Goal: Transaction & Acquisition: Register for event/course

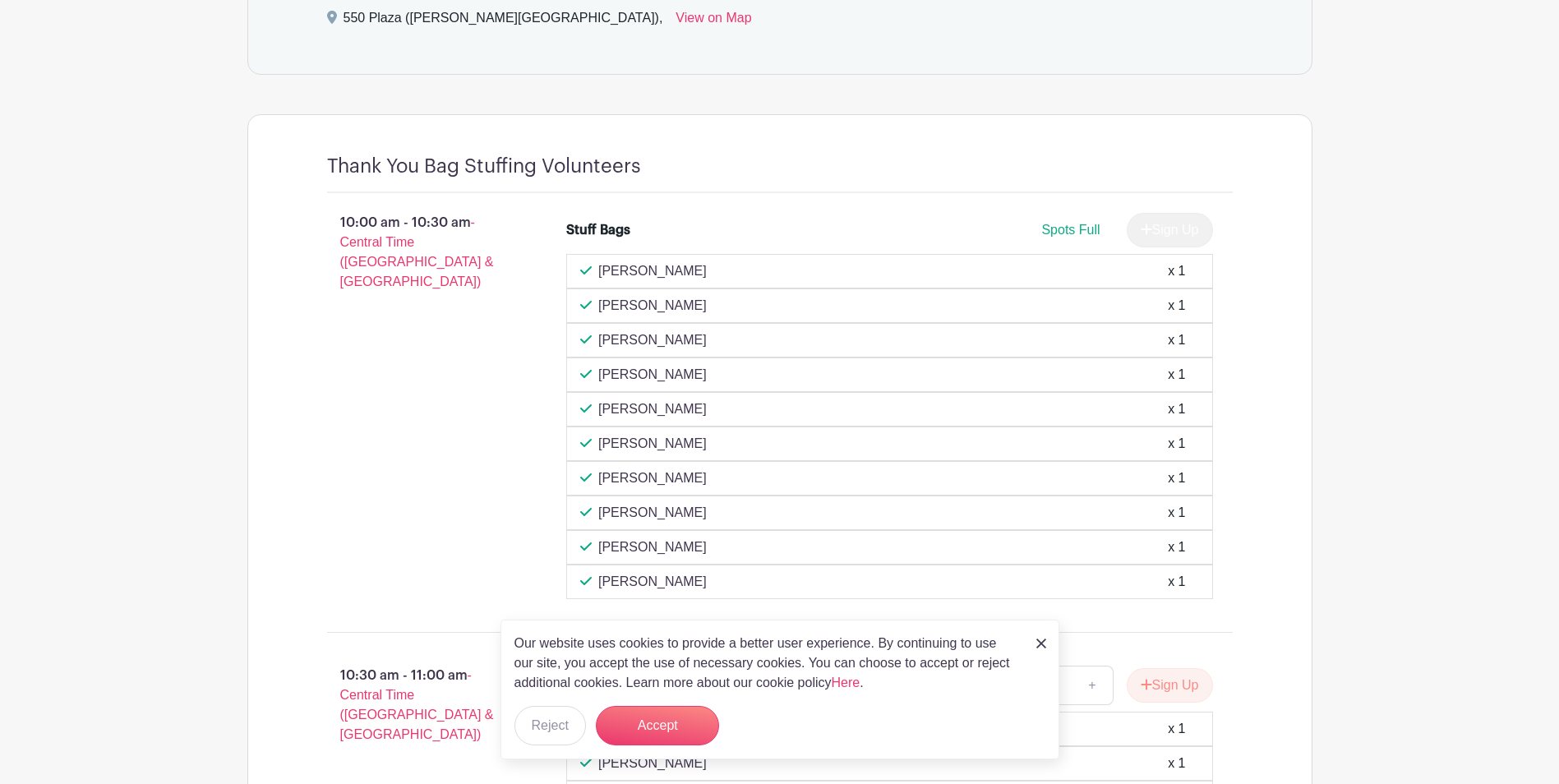
scroll to position [986, 0]
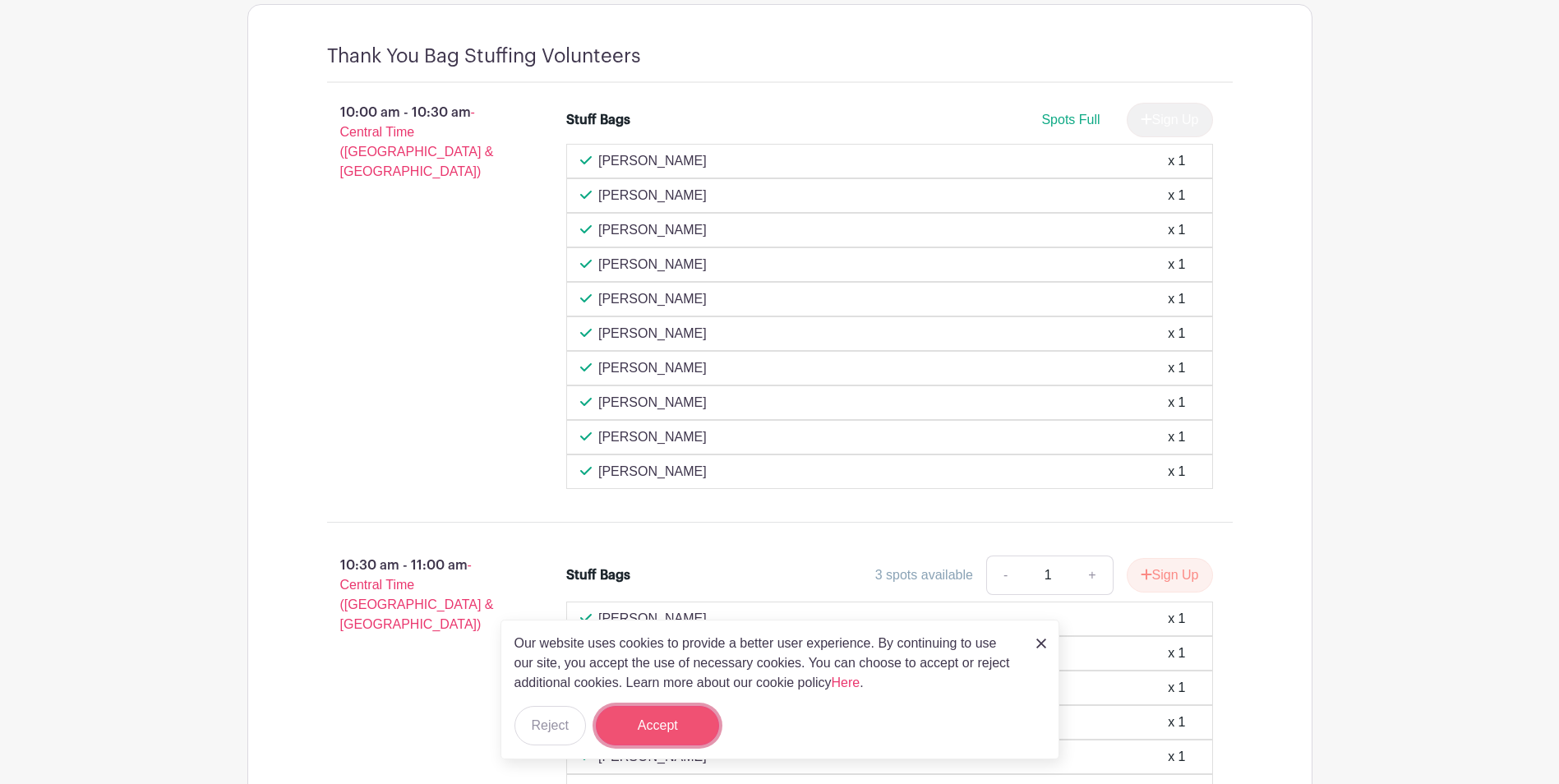
click at [686, 716] on button "Accept" at bounding box center [657, 725] width 123 height 40
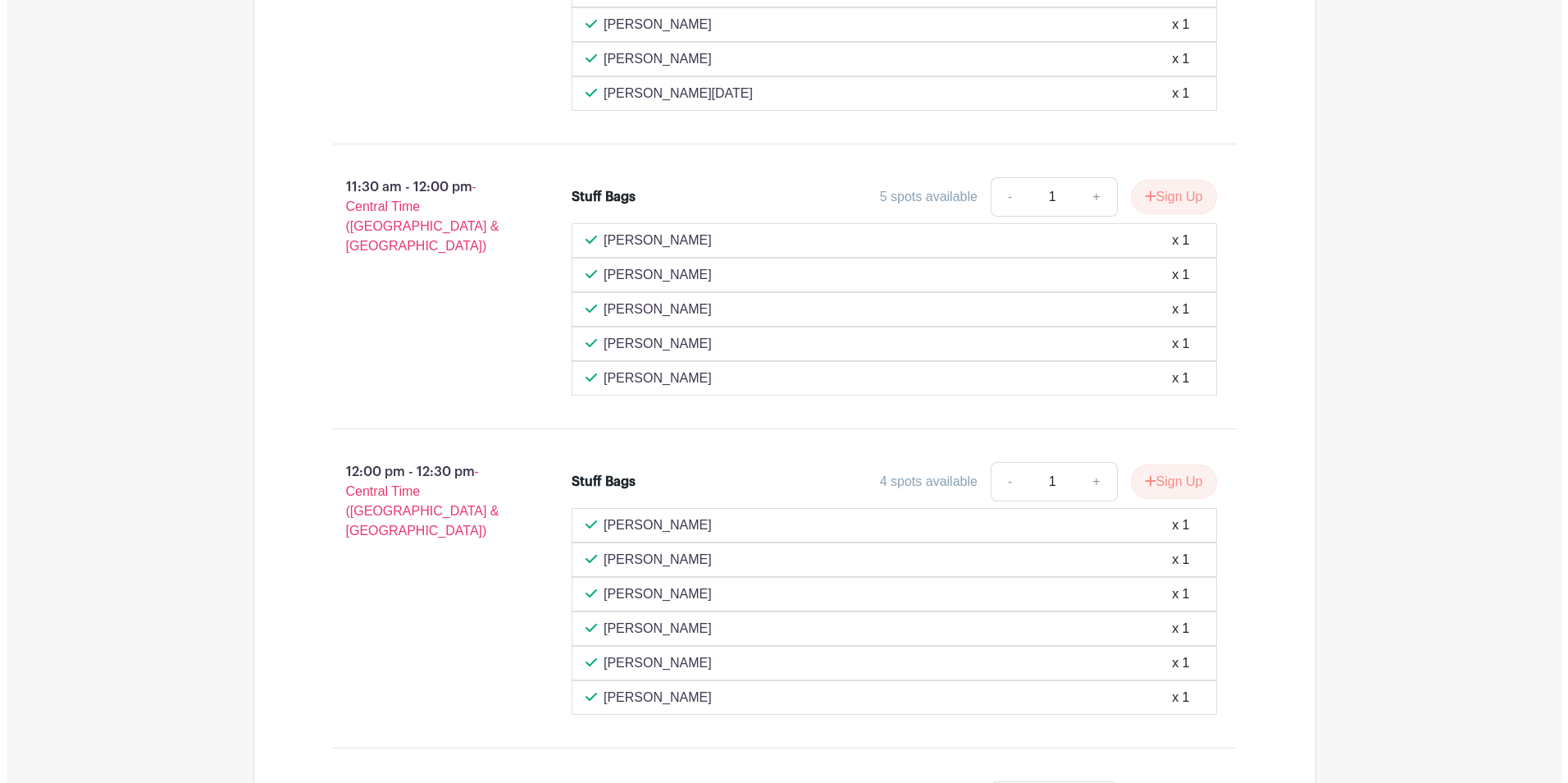
scroll to position [2133, 0]
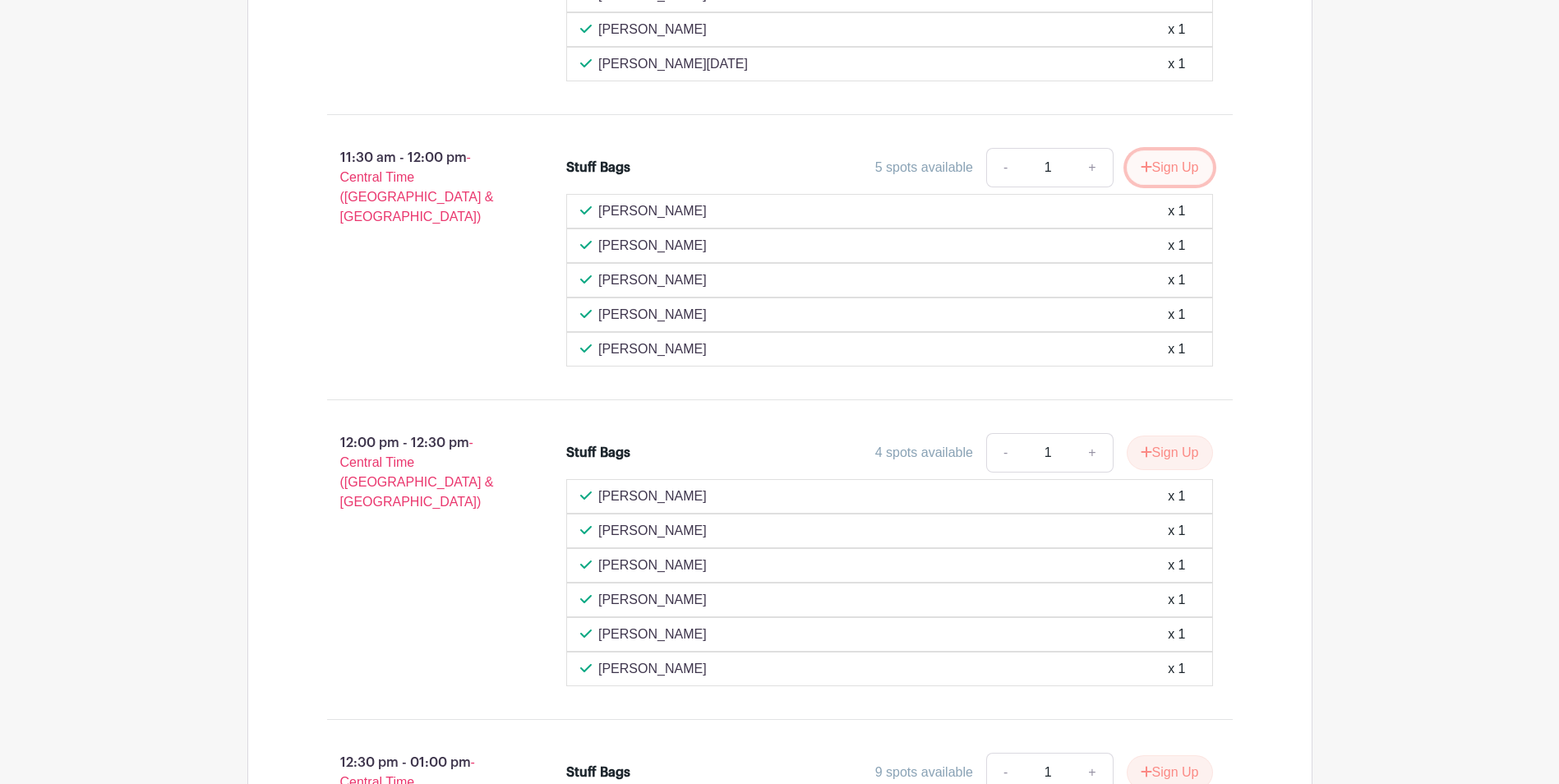
click at [1167, 168] on button "Sign Up" at bounding box center [1169, 167] width 86 height 34
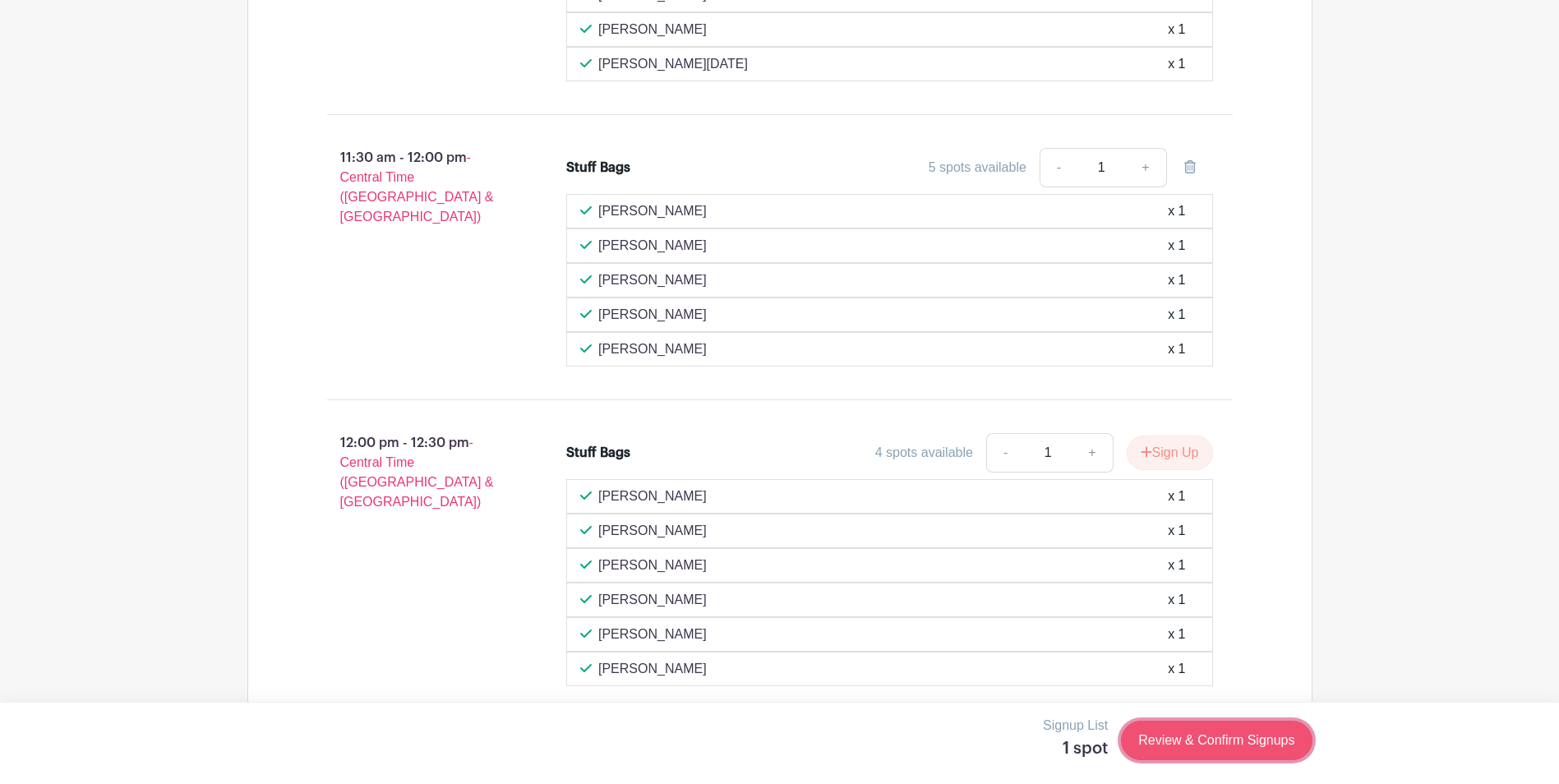
click at [1223, 740] on link "Review & Confirm Signups" at bounding box center [1215, 740] width 190 height 40
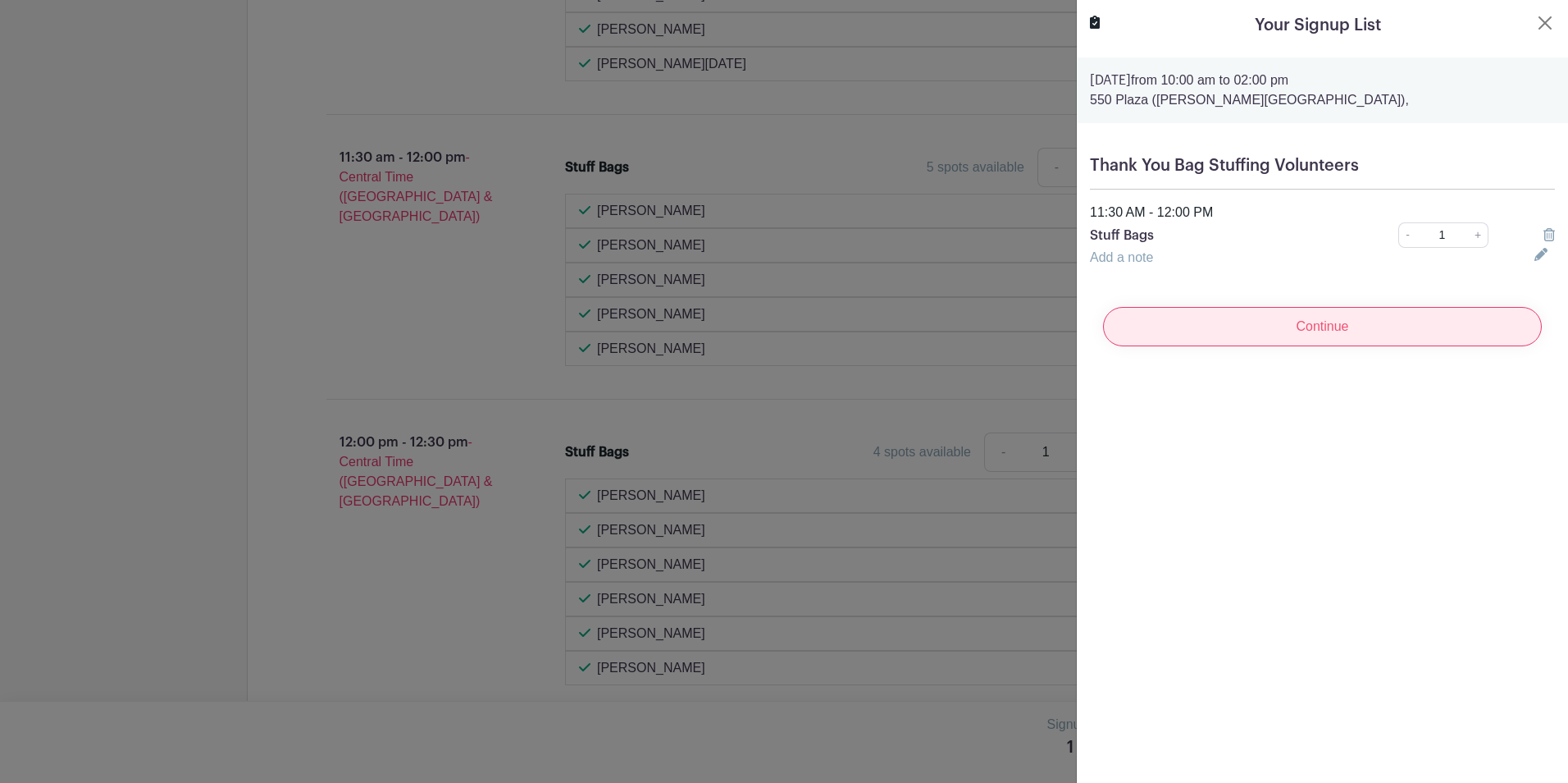
click at [1225, 323] on input "Continue" at bounding box center [1323, 326] width 439 height 40
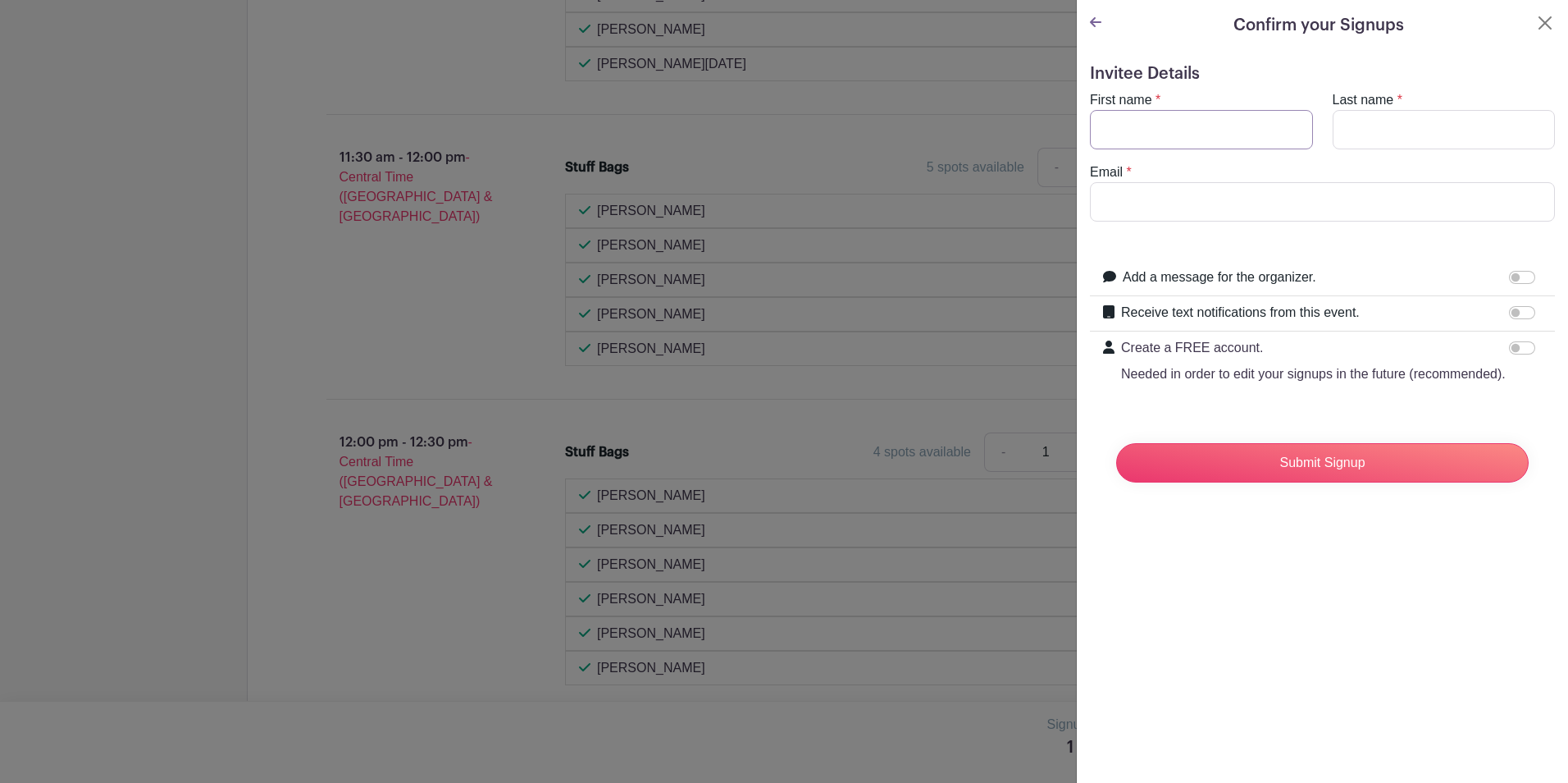
click at [1158, 136] on input "First name" at bounding box center [1201, 129] width 223 height 40
type input "[PERSON_NAME]"
click at [1116, 443] on input "Submit Signup" at bounding box center [1322, 462] width 412 height 40
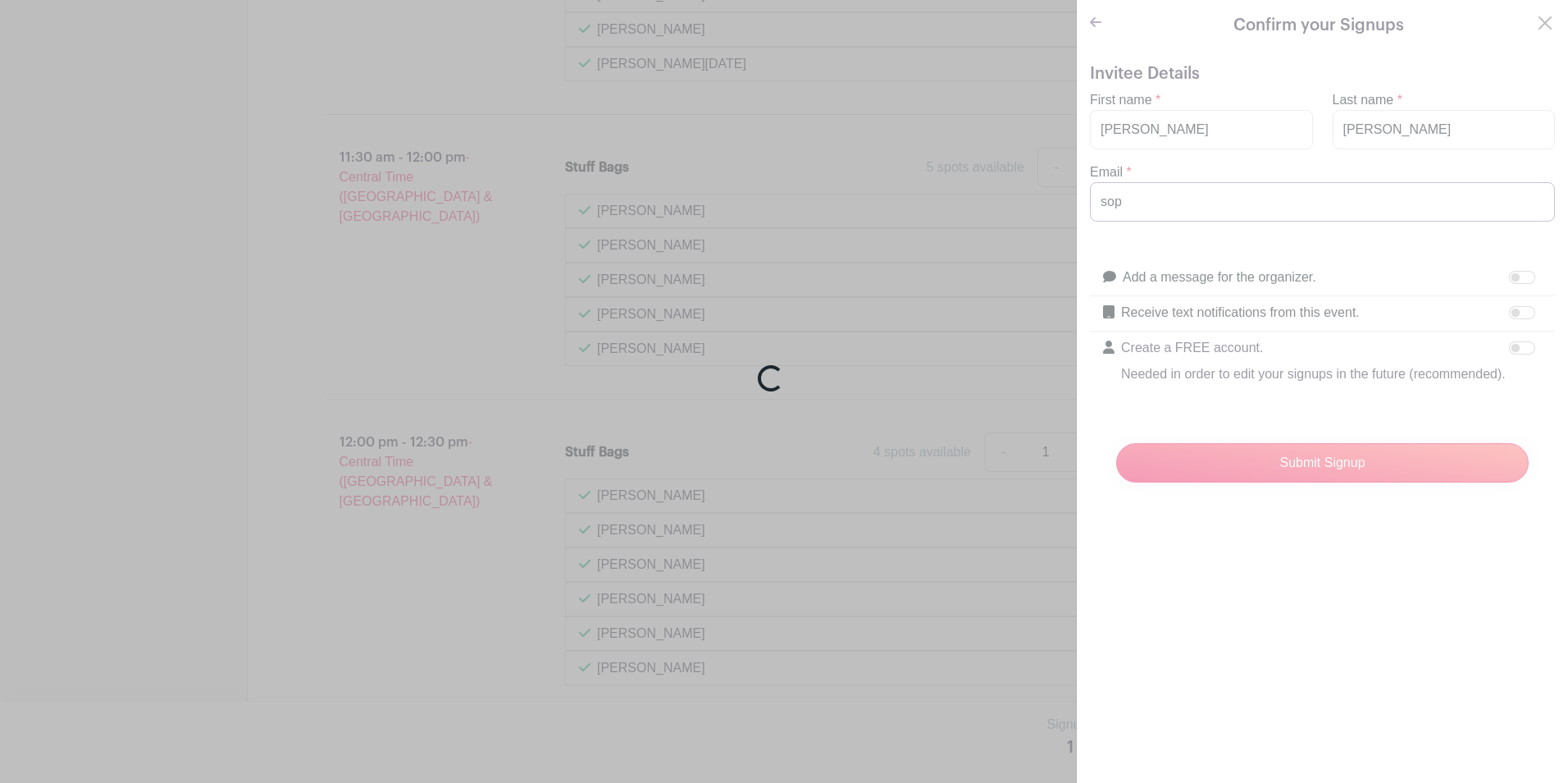
type input "[PERSON_NAME][EMAIL_ADDRESS][DOMAIN_NAME]"
click at [1246, 469] on div "Loading..." at bounding box center [784, 391] width 1568 height 783
click at [337, 290] on div "Loading..." at bounding box center [784, 391] width 1568 height 783
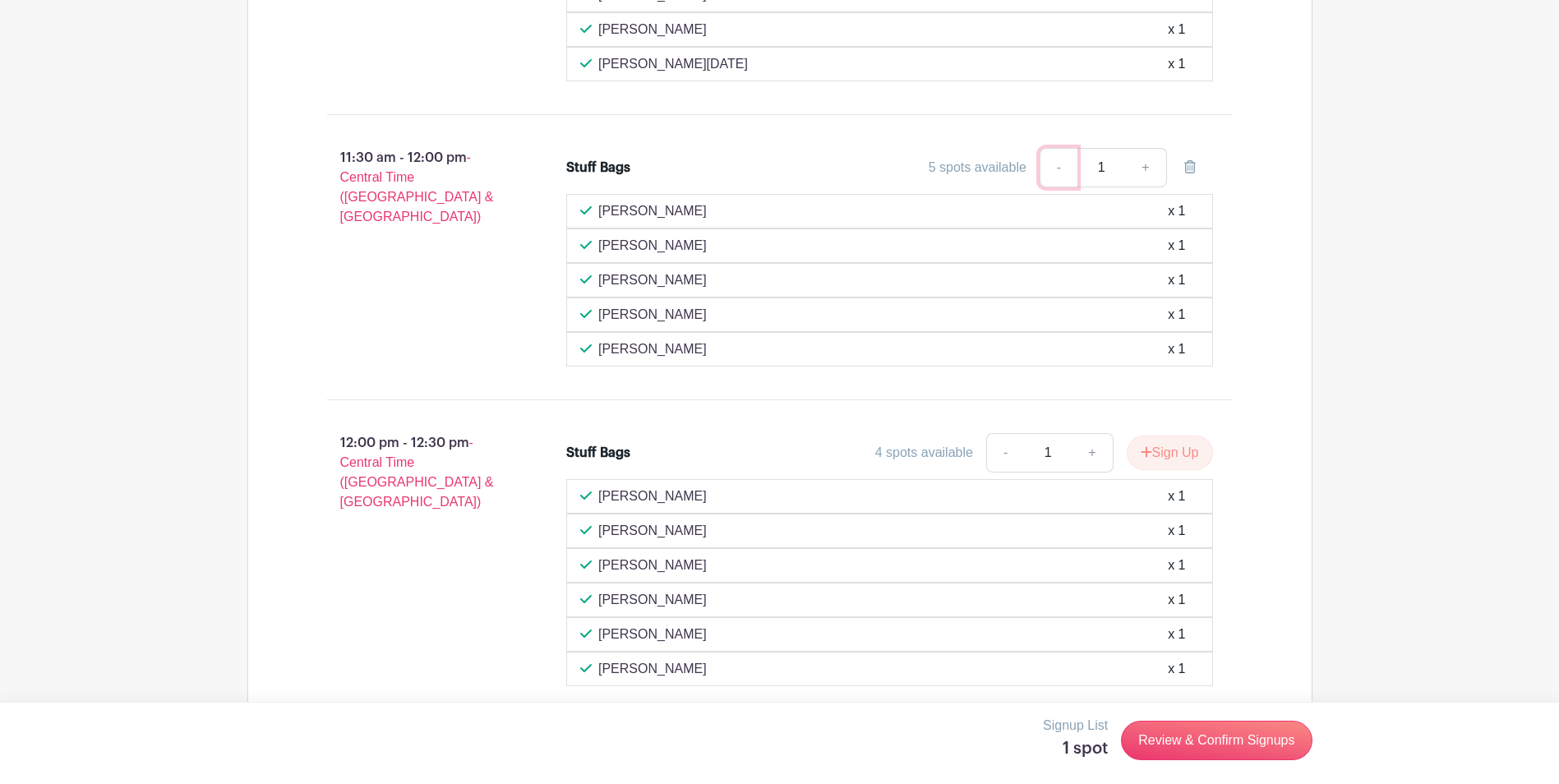
click at [1052, 167] on link "-" at bounding box center [1057, 167] width 38 height 40
click at [1139, 166] on link "+" at bounding box center [1145, 167] width 41 height 40
type input "2"
click at [1053, 163] on link "-" at bounding box center [1057, 167] width 38 height 40
type input "1"
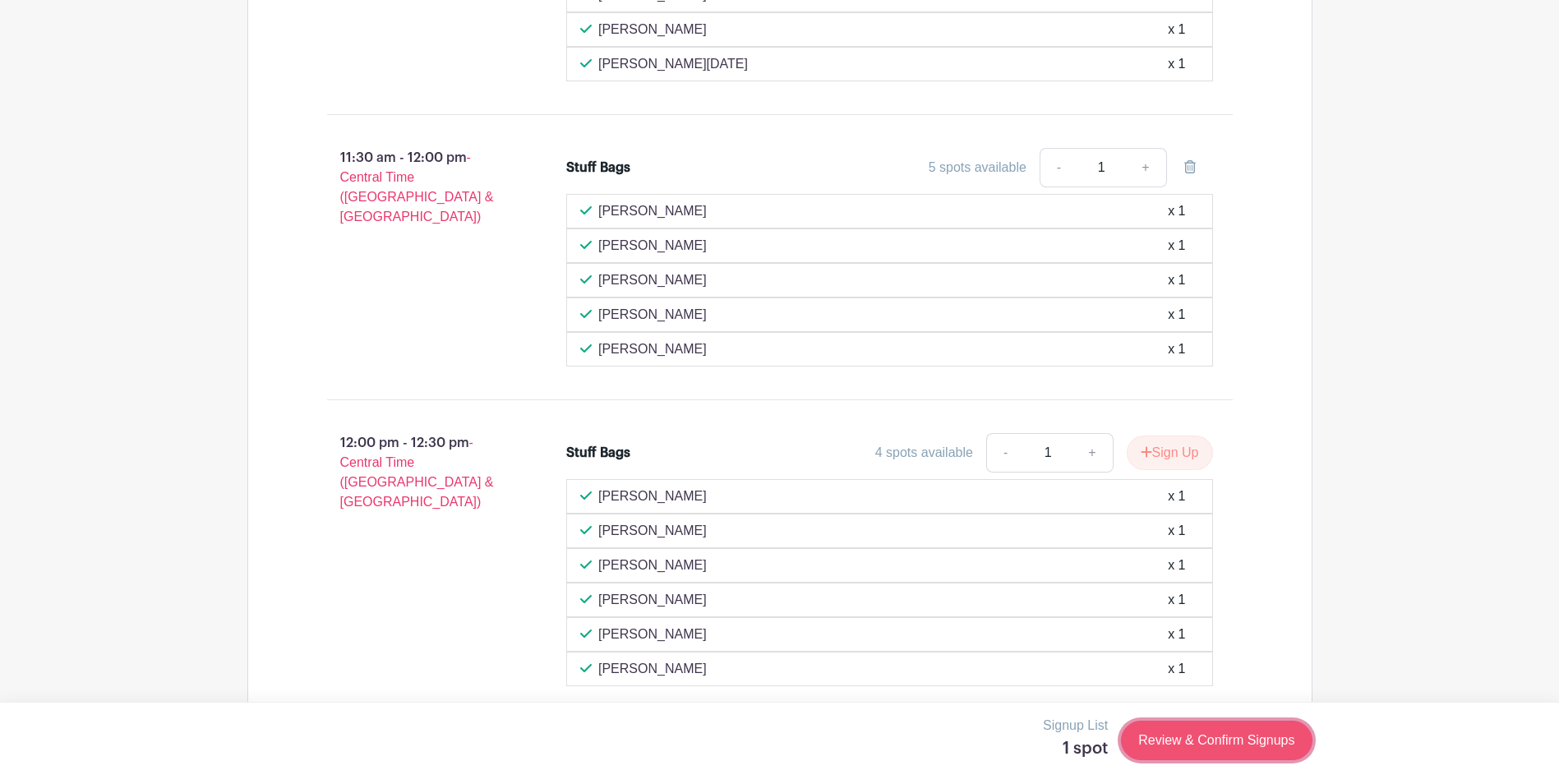
click at [1157, 730] on link "Review & Confirm Signups" at bounding box center [1215, 740] width 190 height 40
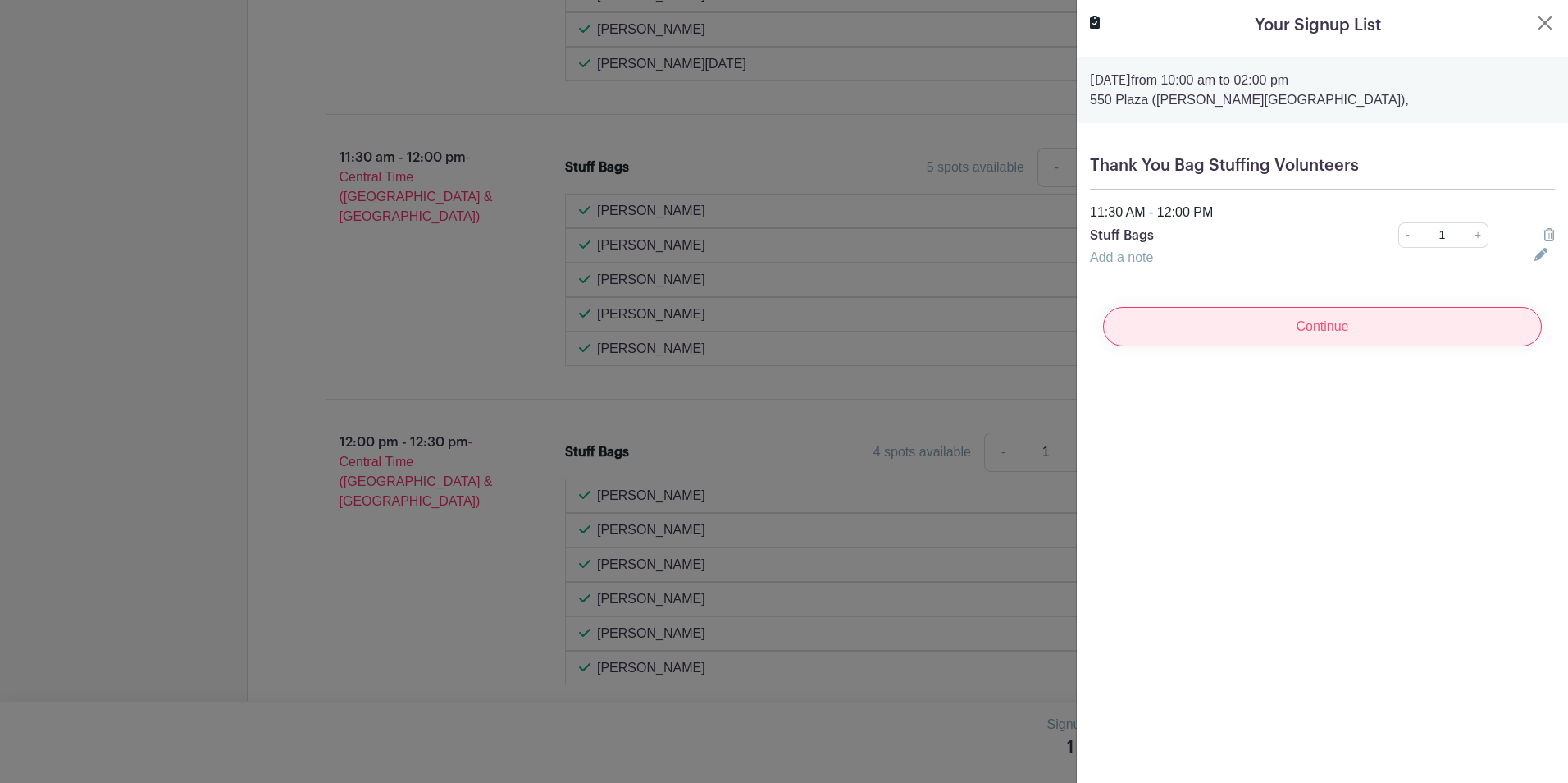
click at [1215, 326] on input "Continue" at bounding box center [1323, 326] width 439 height 40
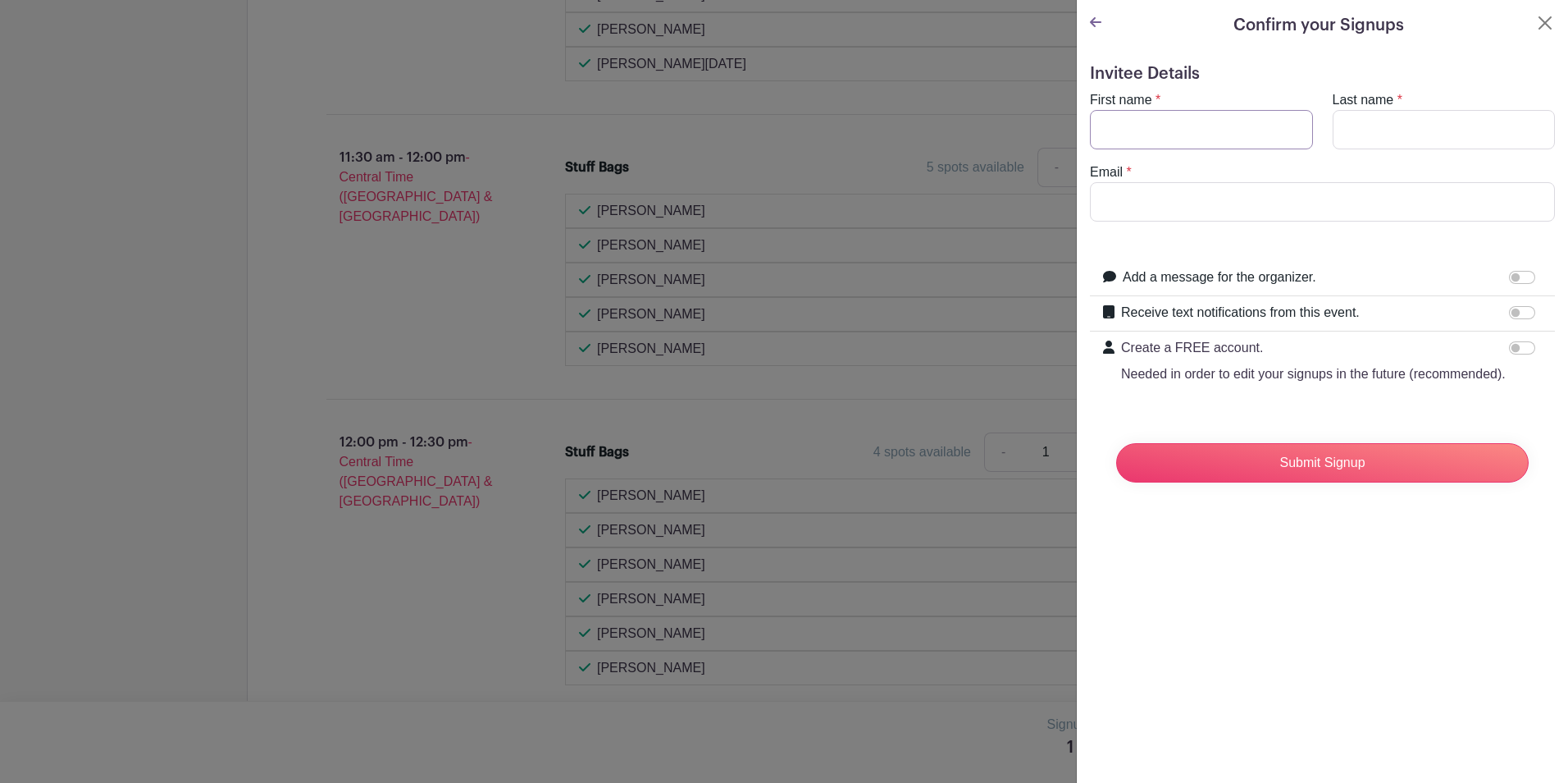
click at [1146, 126] on input "First name" at bounding box center [1201, 129] width 223 height 40
type input "[PERSON_NAME]"
type input "[PERSON_NAME][EMAIL_ADDRESS][DOMAIN_NAME]"
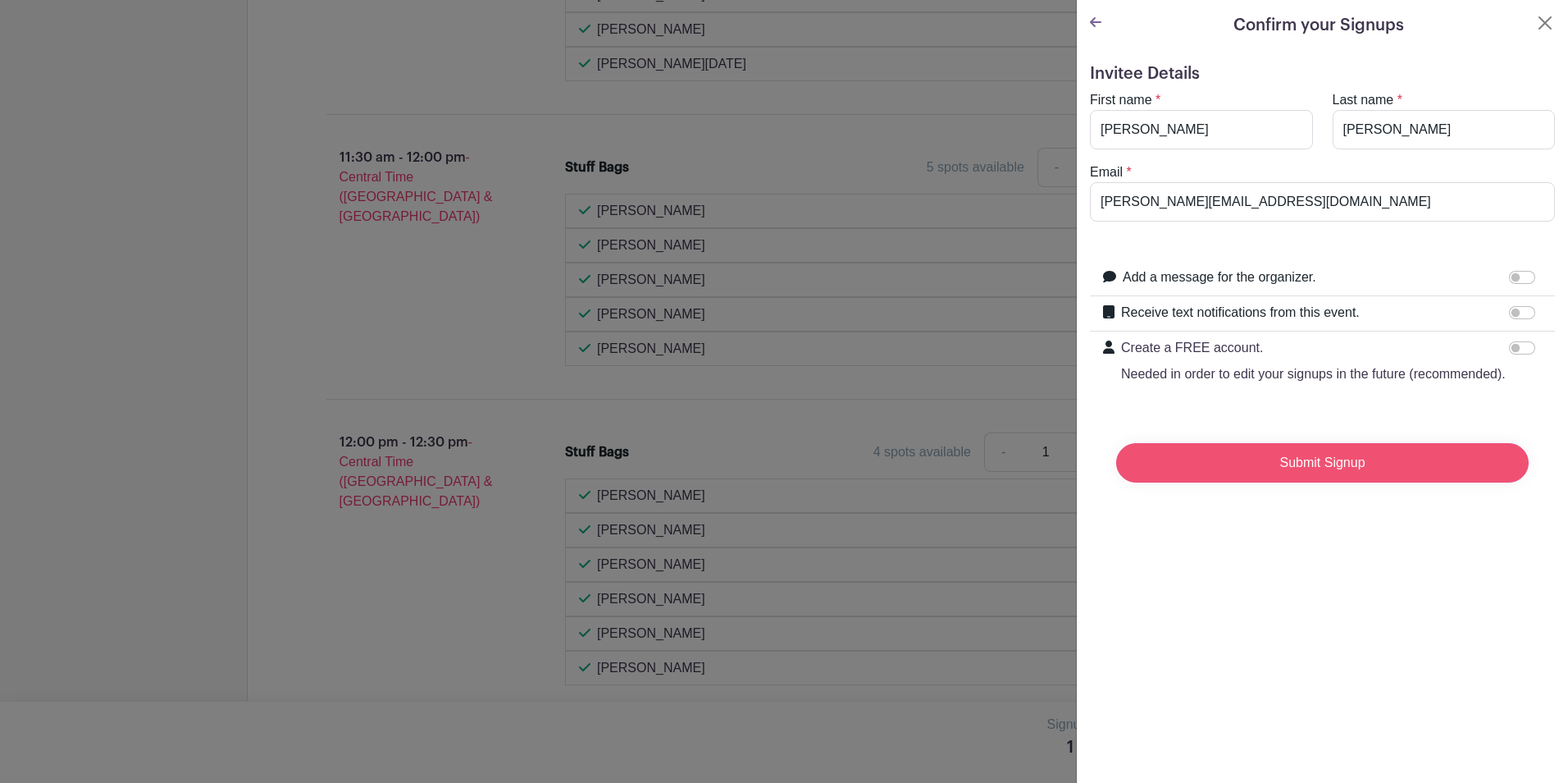
click at [1255, 482] on input "Submit Signup" at bounding box center [1322, 462] width 412 height 40
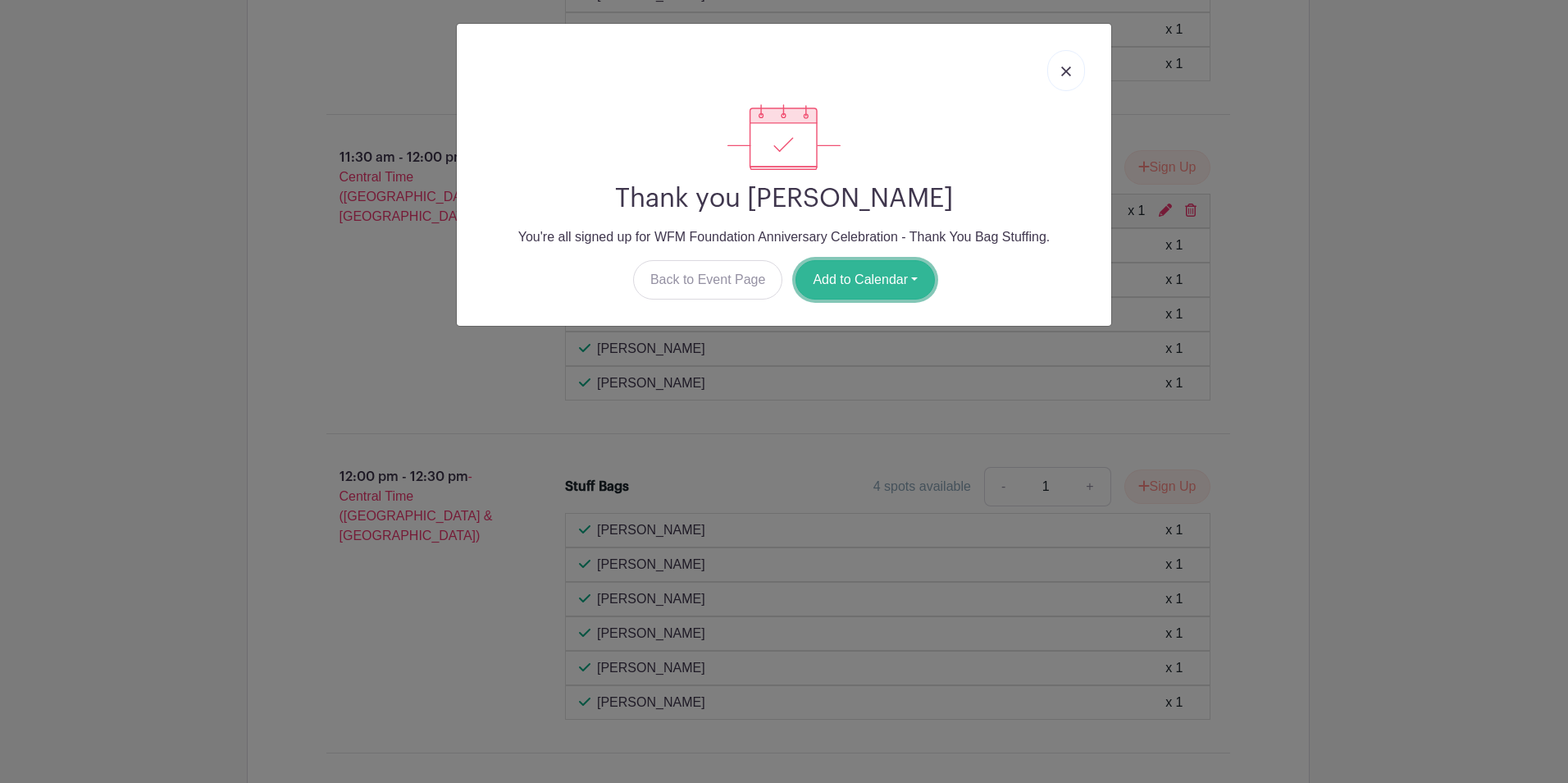
click at [831, 276] on button "Add to Calendar" at bounding box center [865, 279] width 139 height 40
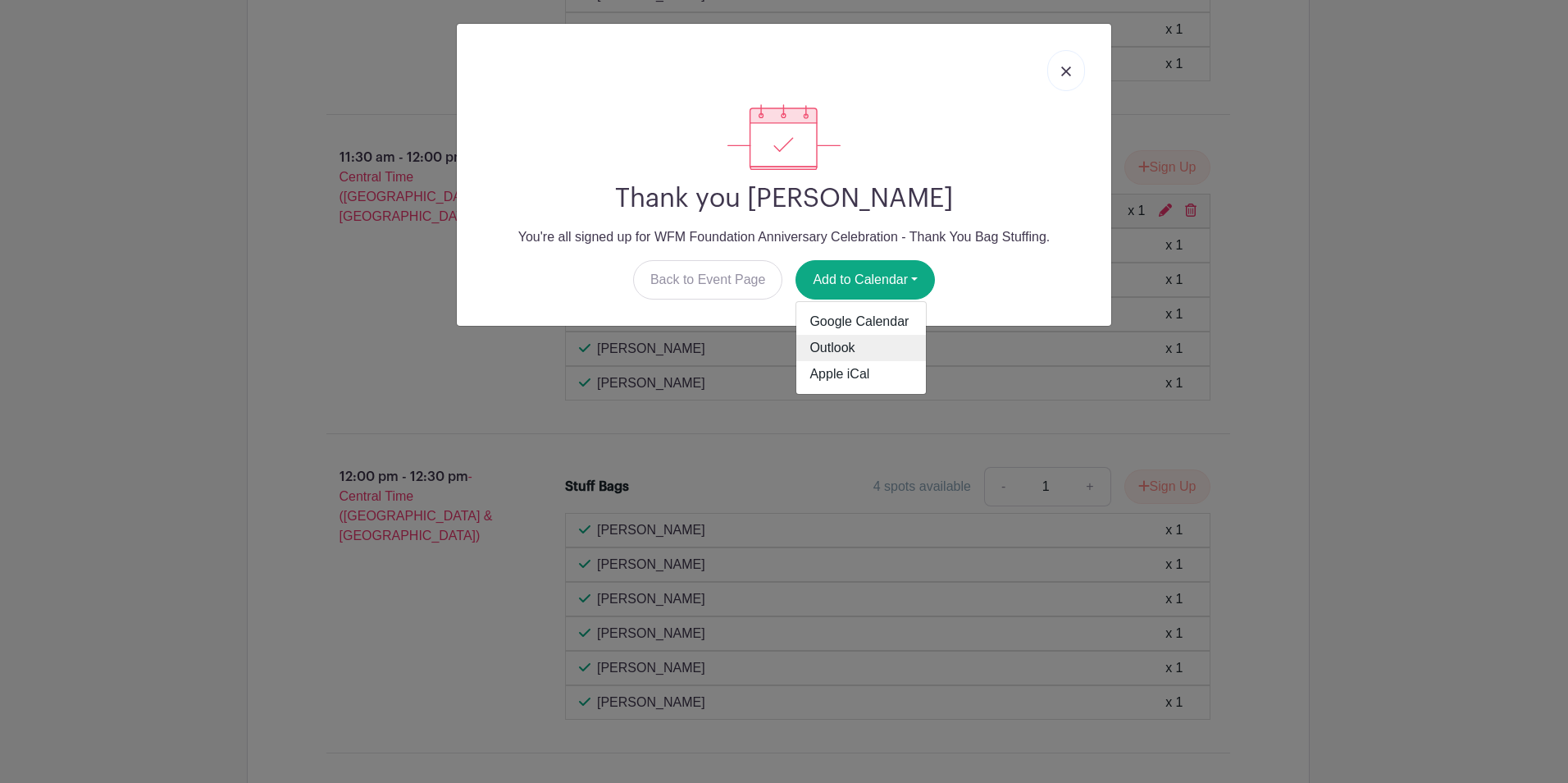
click at [839, 346] on link "Outlook" at bounding box center [861, 348] width 130 height 26
click at [1080, 76] on link at bounding box center [1066, 70] width 38 height 41
